Goal: Information Seeking & Learning: Check status

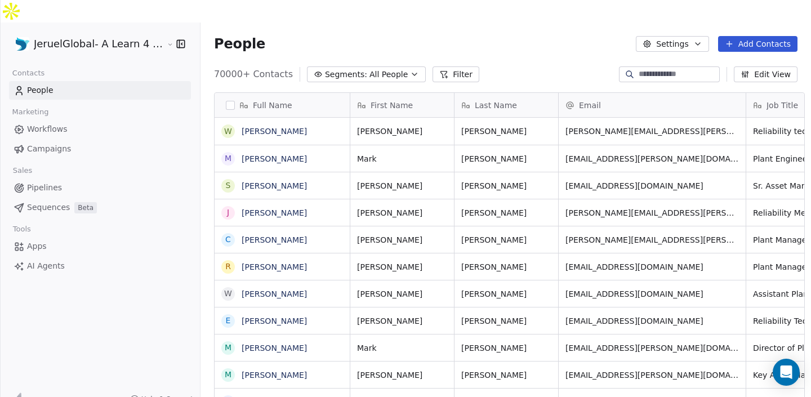
scroll to position [349, 618]
click at [48, 143] on span "Campaigns" at bounding box center [49, 149] width 44 height 12
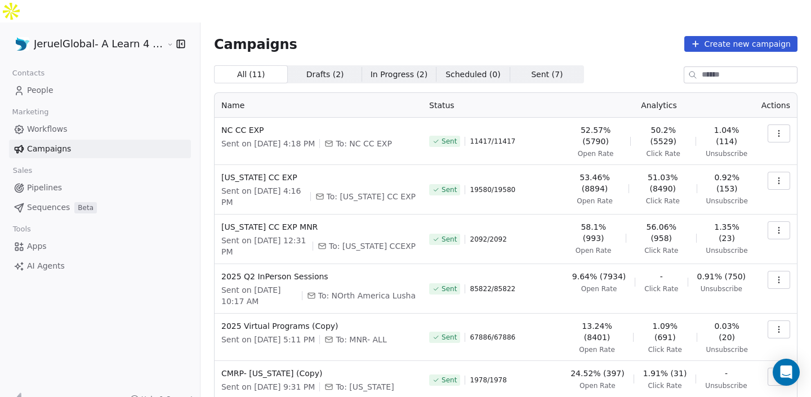
click at [774, 176] on icon "button" at bounding box center [778, 180] width 9 height 9
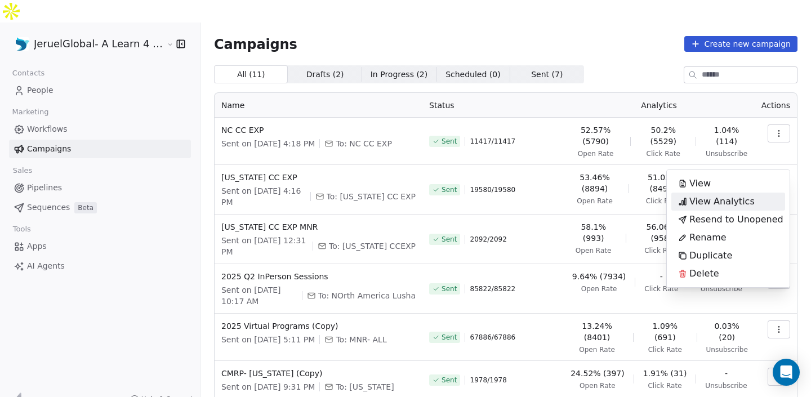
click at [758, 203] on div "View Analytics" at bounding box center [728, 202] width 114 height 18
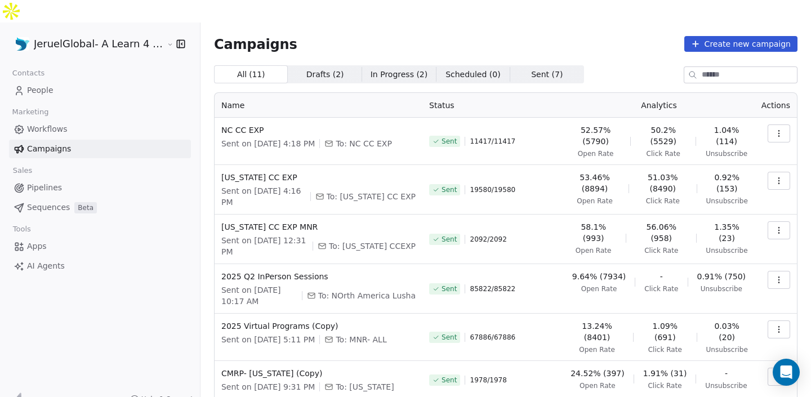
click at [781, 176] on icon "button" at bounding box center [778, 180] width 9 height 9
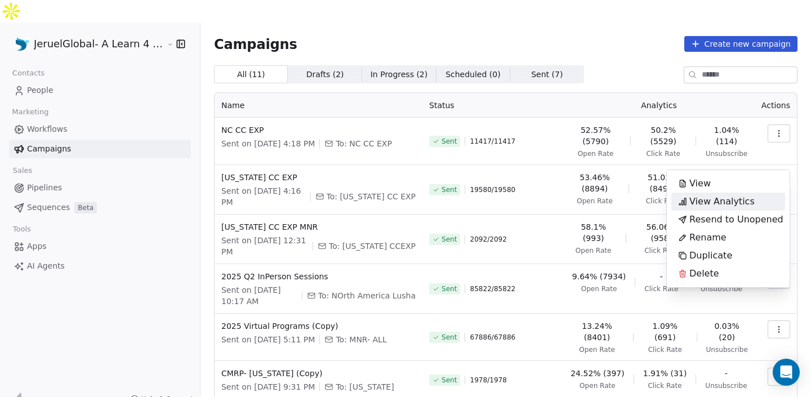
click at [747, 198] on span "View Analytics" at bounding box center [721, 202] width 65 height 14
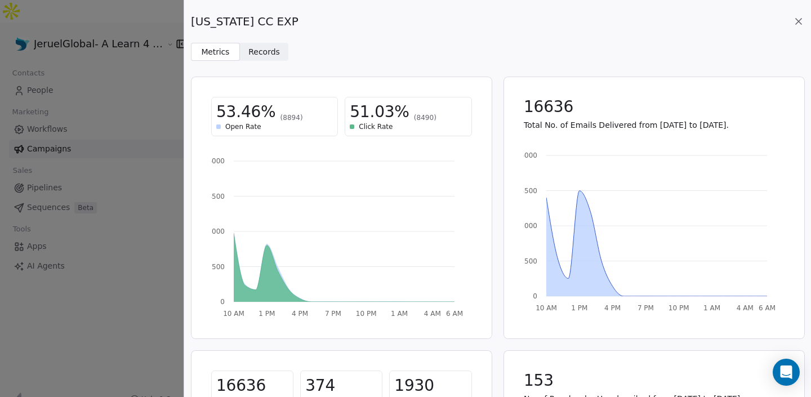
click at [271, 52] on span "Records" at bounding box center [264, 52] width 32 height 12
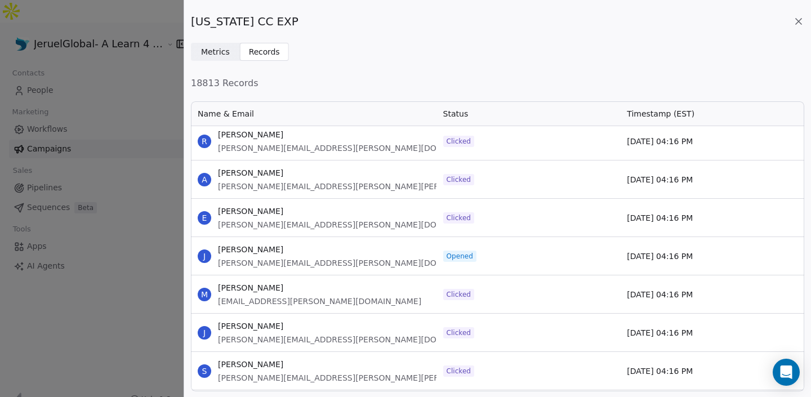
scroll to position [8595, 0]
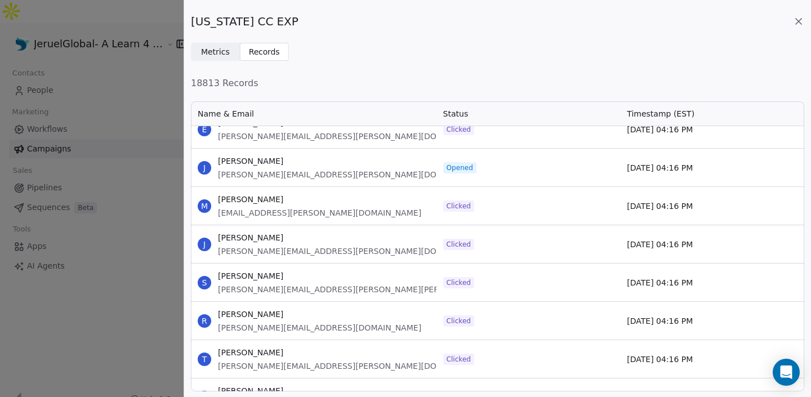
click at [464, 110] on span "Status" at bounding box center [455, 113] width 25 height 11
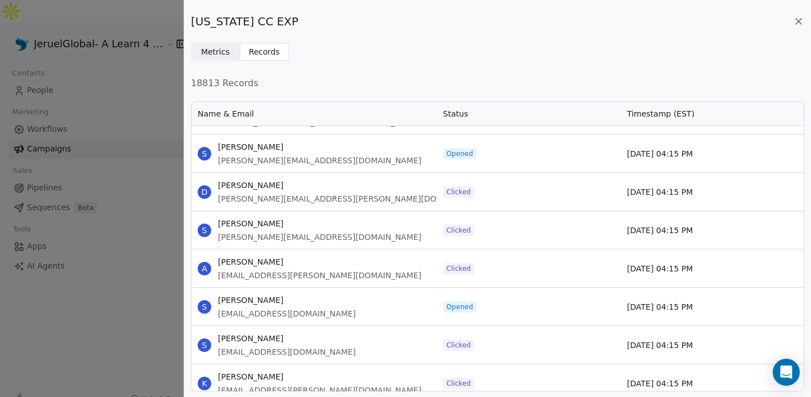
scroll to position [11635, 0]
click at [293, 197] on span "[PERSON_NAME][EMAIL_ADDRESS][PERSON_NAME][DOMAIN_NAME]" at bounding box center [352, 199] width 269 height 11
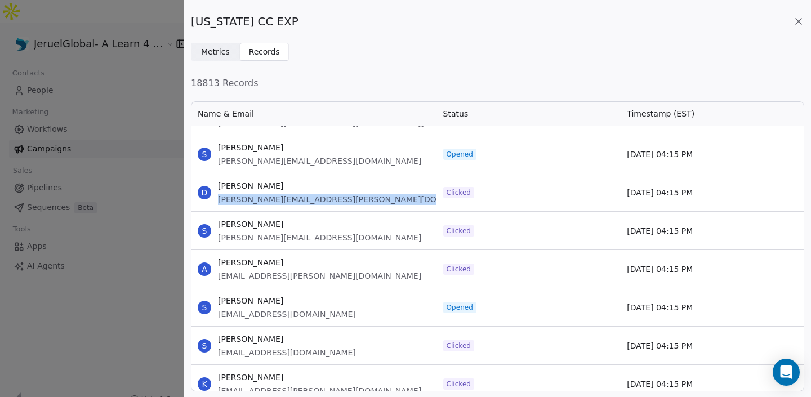
click at [293, 197] on span "[PERSON_NAME][EMAIL_ADDRESS][PERSON_NAME][DOMAIN_NAME]" at bounding box center [352, 199] width 269 height 11
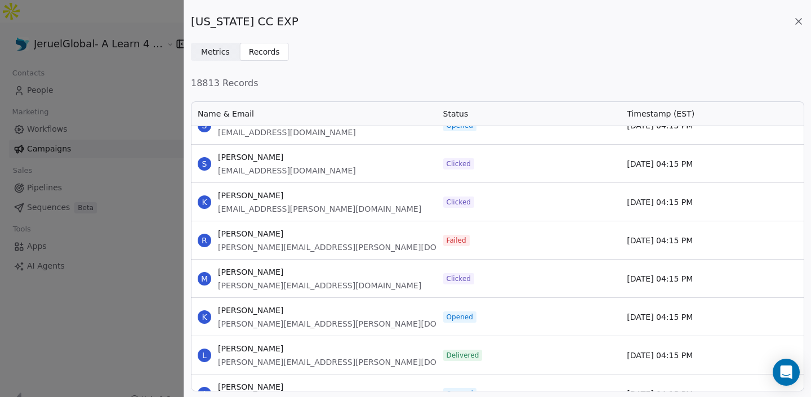
scroll to position [12778, 0]
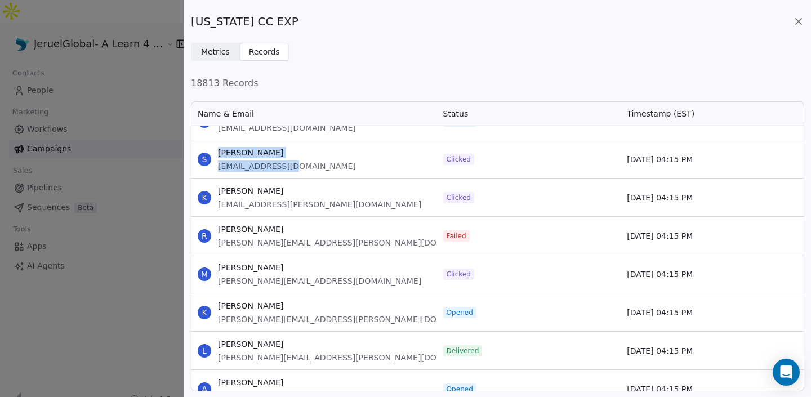
drag, startPoint x: 218, startPoint y: 152, endPoint x: 291, endPoint y: 165, distance: 74.4
click at [291, 165] on div "S [PERSON_NAME] [EMAIL_ADDRESS][DOMAIN_NAME]" at bounding box center [314, 159] width 246 height 38
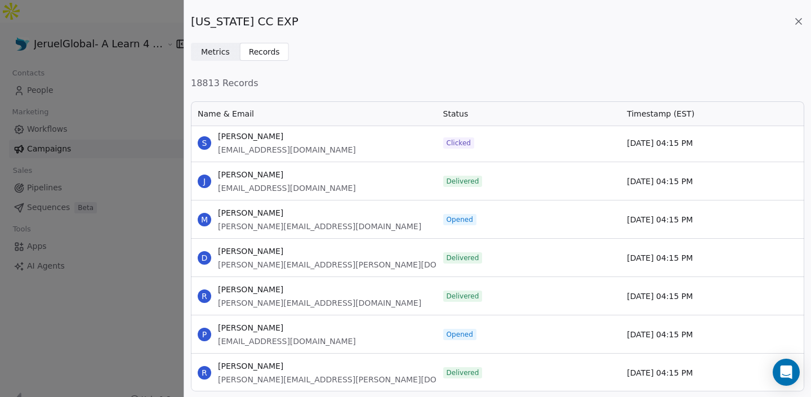
scroll to position [13603, 0]
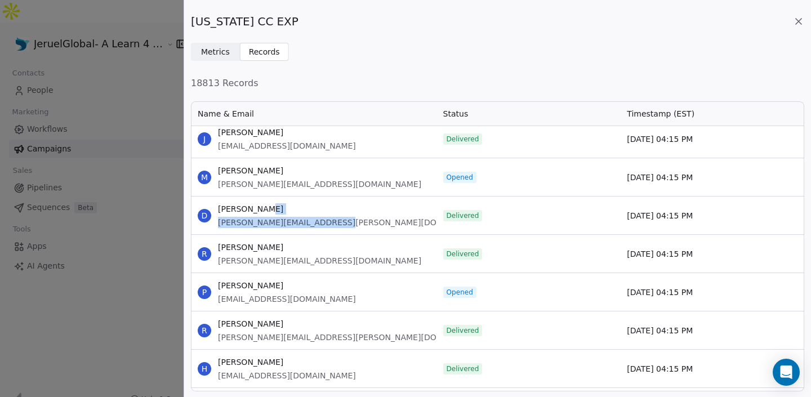
drag, startPoint x: 351, startPoint y: 220, endPoint x: 294, endPoint y: 204, distance: 59.6
click at [294, 204] on div "D [PERSON_NAME] [PERSON_NAME][EMAIL_ADDRESS][PERSON_NAME][DOMAIN_NAME]" at bounding box center [314, 216] width 246 height 38
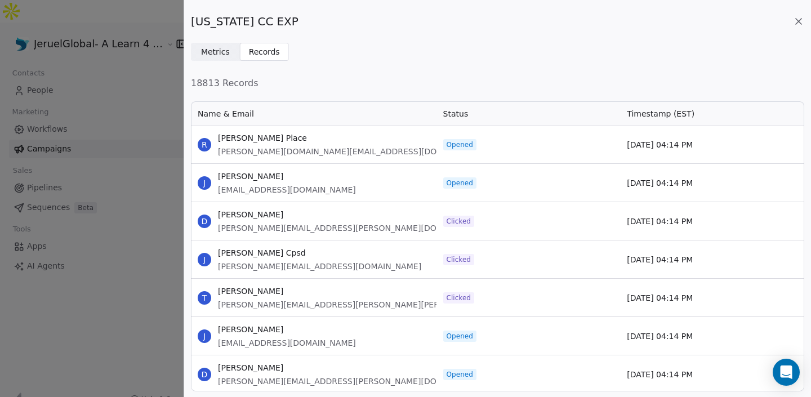
scroll to position [14521, 0]
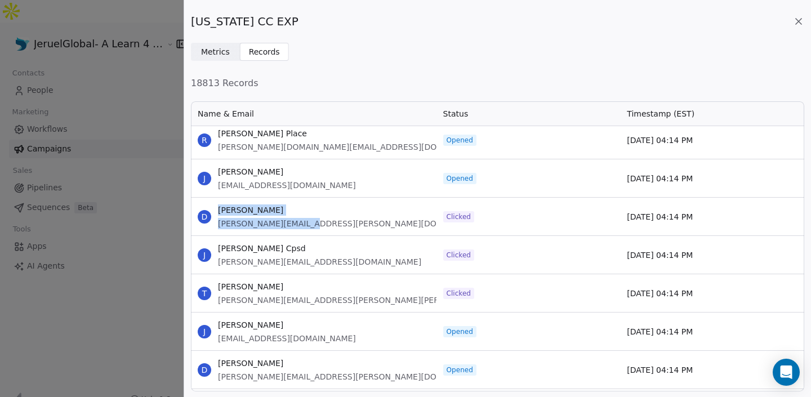
drag, startPoint x: 319, startPoint y: 229, endPoint x: 207, endPoint y: 213, distance: 113.7
click at [207, 213] on div "D [PERSON_NAME] [PERSON_NAME][EMAIL_ADDRESS][PERSON_NAME][DOMAIN_NAME]" at bounding box center [314, 217] width 246 height 38
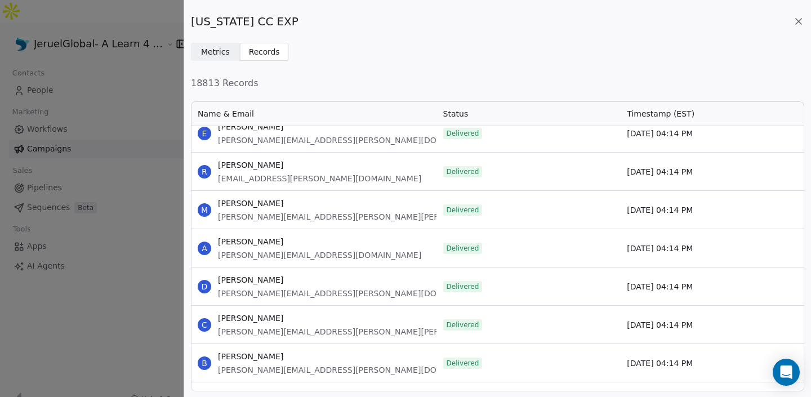
scroll to position [15098, 0]
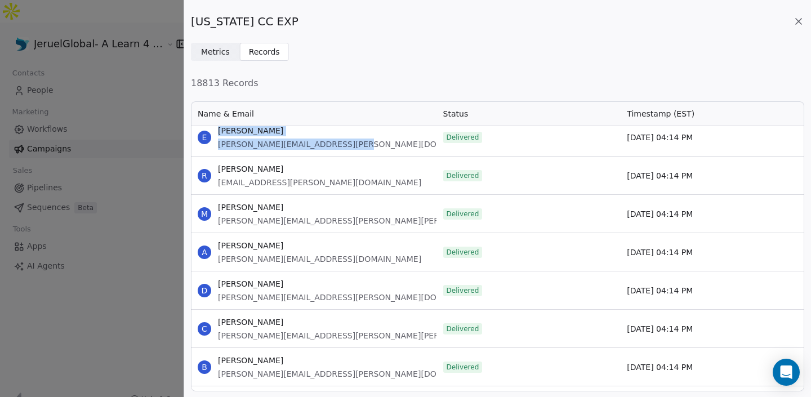
drag, startPoint x: 355, startPoint y: 139, endPoint x: 219, endPoint y: 133, distance: 136.4
click at [219, 133] on div "E [PERSON_NAME] [PERSON_NAME][EMAIL_ADDRESS][PERSON_NAME][DOMAIN_NAME]" at bounding box center [314, 137] width 246 height 38
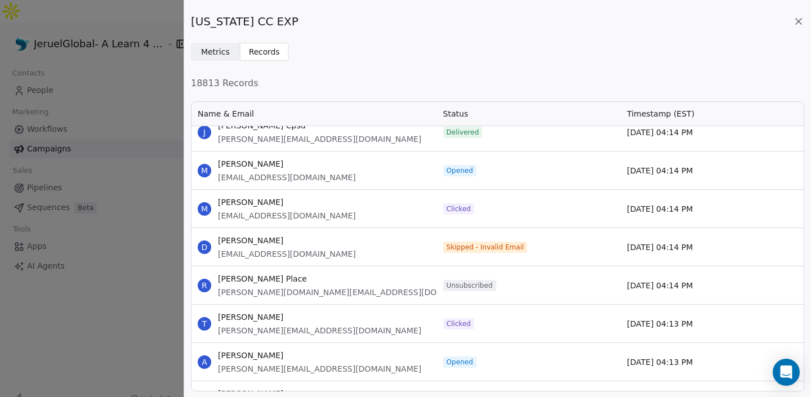
scroll to position [15488, 0]
drag, startPoint x: 318, startPoint y: 210, endPoint x: 224, endPoint y: 194, distance: 95.3
click at [223, 195] on div "M [PERSON_NAME] [EMAIL_ADDRESS][DOMAIN_NAME]" at bounding box center [314, 208] width 246 height 38
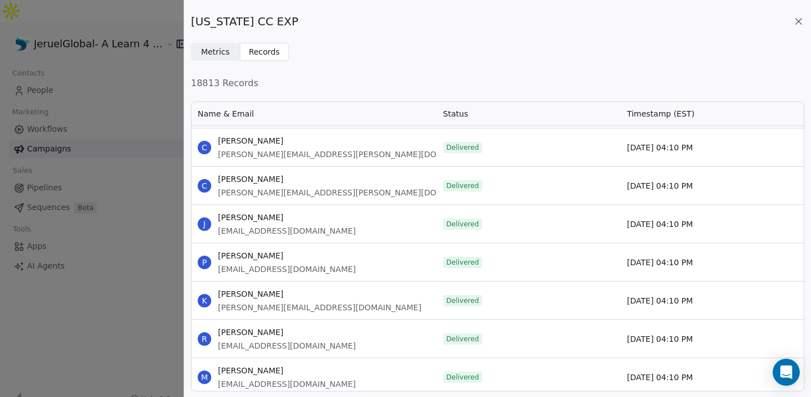
scroll to position [20353, 0]
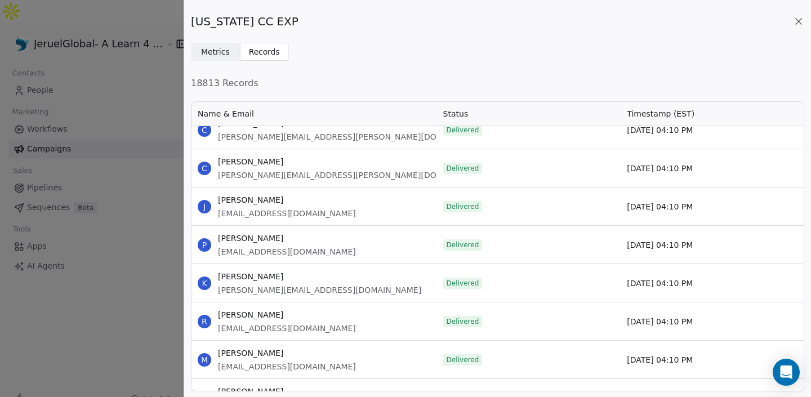
click at [79, 251] on div "[US_STATE] CC EXP Metrics Metrics Records Records 18813 Records Name & Email St…" at bounding box center [405, 198] width 811 height 397
